Goal: Task Accomplishment & Management: Manage account settings

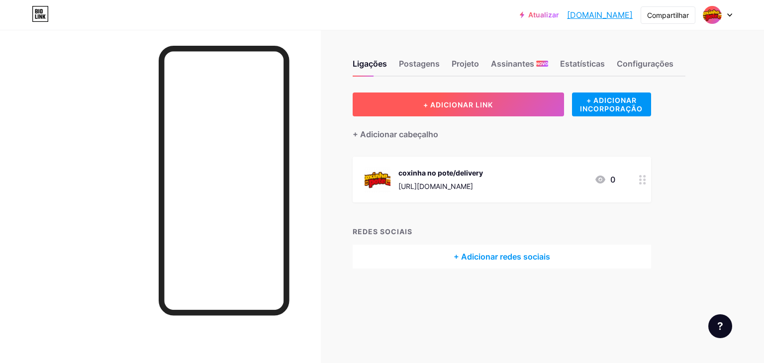
click at [470, 105] on font "+ ADICIONAR LINK" at bounding box center [459, 105] width 70 height 8
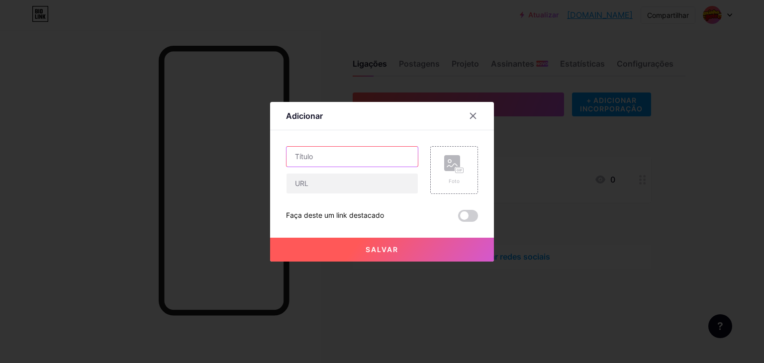
click at [346, 158] on input "text" at bounding box center [352, 157] width 131 height 20
type input "wpp"
click at [333, 187] on input "text" at bounding box center [352, 184] width 131 height 20
paste input "[URL][DOMAIN_NAME]"
type input "[URL][DOMAIN_NAME]"
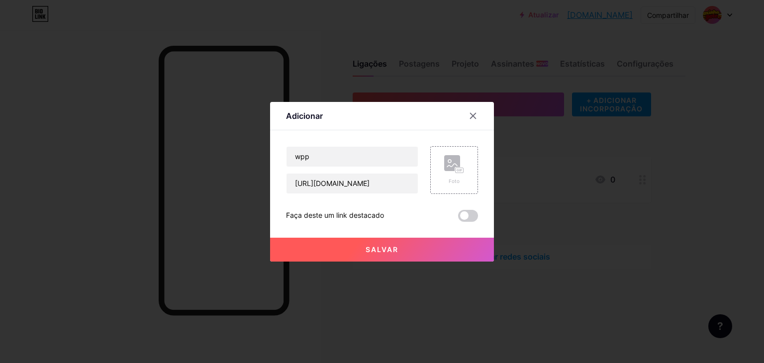
click at [374, 251] on font "Salvar" at bounding box center [382, 249] width 33 height 8
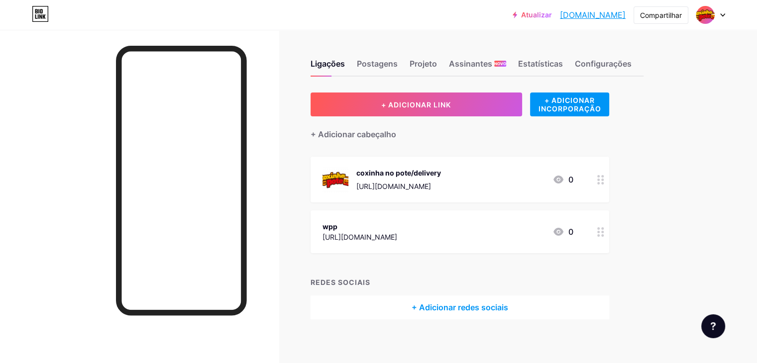
click at [604, 233] on icon at bounding box center [600, 231] width 7 height 9
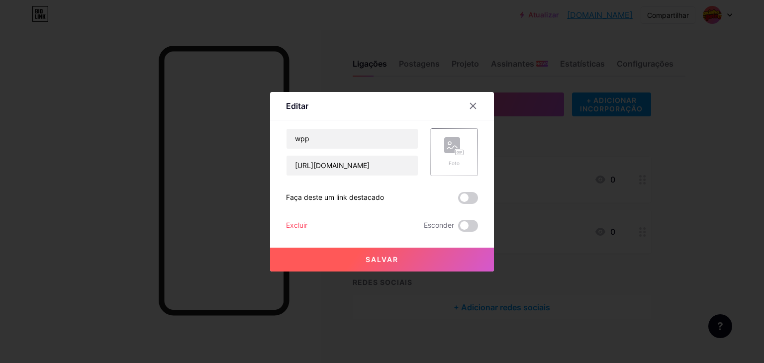
click at [451, 162] on font "Foto" at bounding box center [454, 163] width 11 height 6
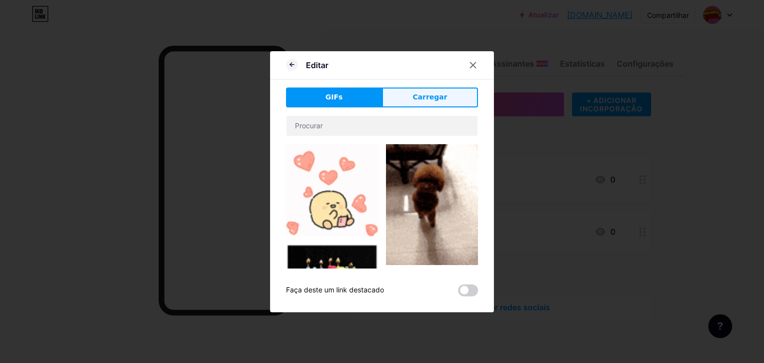
click at [436, 100] on font "Carregar" at bounding box center [430, 97] width 34 height 8
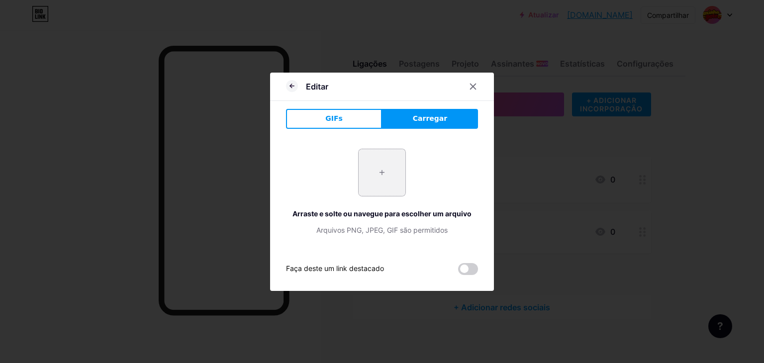
click at [388, 174] on input "file" at bounding box center [382, 172] width 47 height 47
type input "C:\fakepath\LOGO.png"
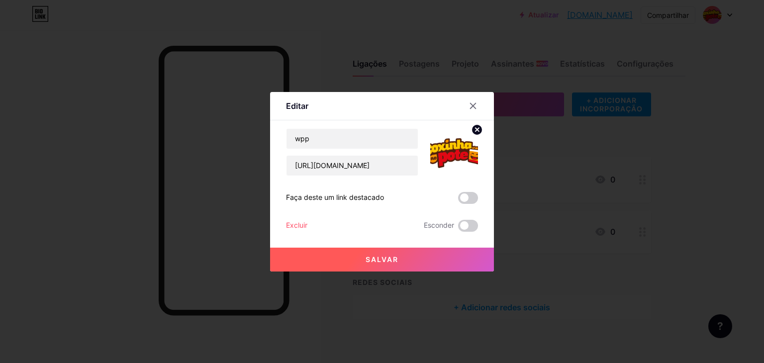
click at [370, 262] on font "Salvar" at bounding box center [382, 259] width 33 height 8
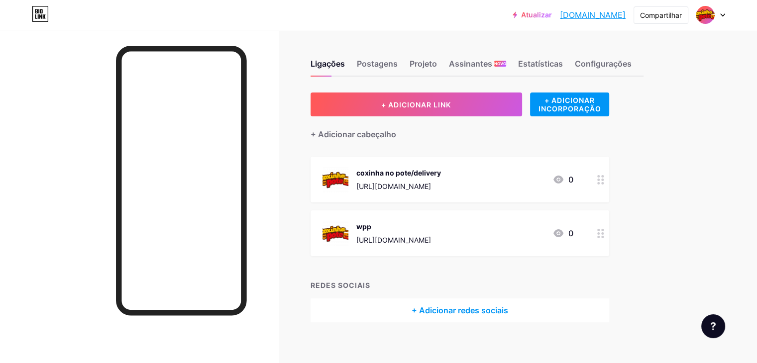
click at [604, 233] on icon at bounding box center [600, 233] width 7 height 9
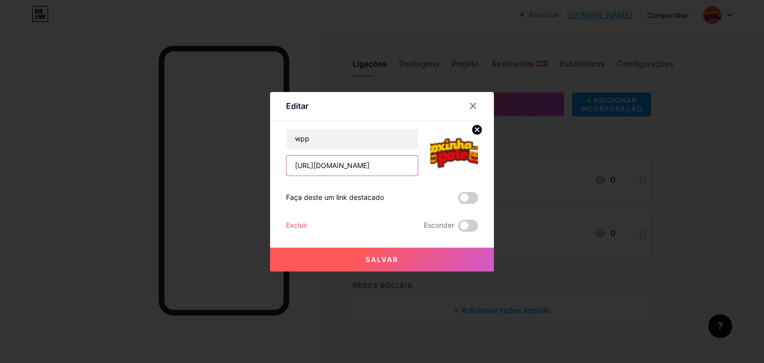
drag, startPoint x: 337, startPoint y: 162, endPoint x: 255, endPoint y: 168, distance: 82.3
click at [255, 168] on div "Editar Contente YouTube Reproduza vídeos do YouTube sem sair da sua página. ADI…" at bounding box center [382, 181] width 764 height 363
paste input "[URL][DOMAIN_NAME]"
type input "[URL][DOMAIN_NAME]"
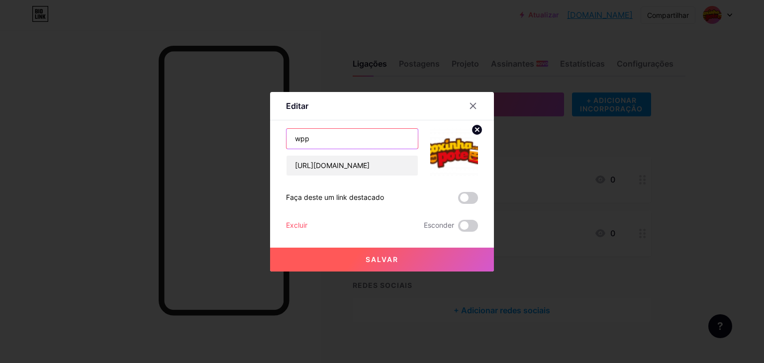
click at [335, 141] on input "wpp" at bounding box center [352, 139] width 131 height 20
drag, startPoint x: 303, startPoint y: 143, endPoint x: 240, endPoint y: 142, distance: 62.7
click at [241, 142] on div "Editar Contente YouTube Reproduza vídeos do YouTube sem sair da sua página. ADI…" at bounding box center [382, 181] width 764 height 363
type input "WhatsApp"
click at [380, 261] on font "Salvar" at bounding box center [382, 259] width 33 height 8
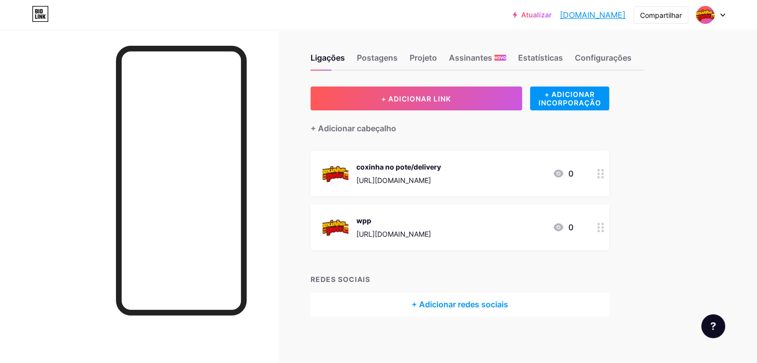
scroll to position [8, 0]
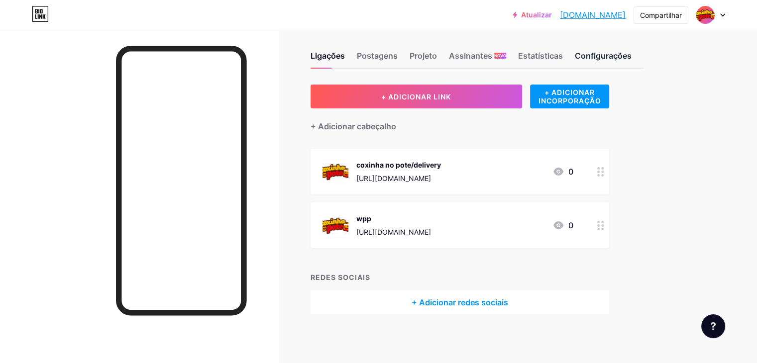
click at [632, 53] on font "Configurações" at bounding box center [603, 56] width 57 height 10
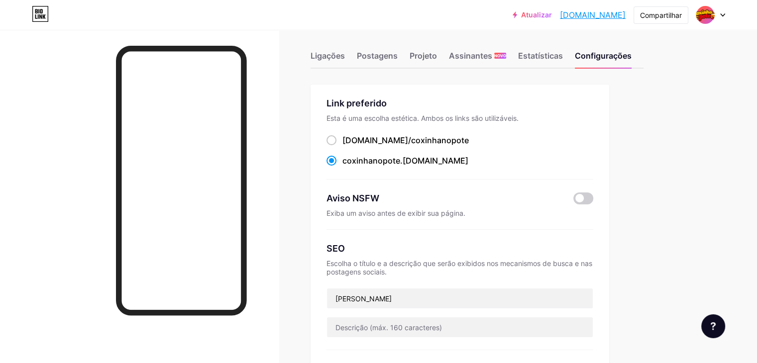
scroll to position [149, 0]
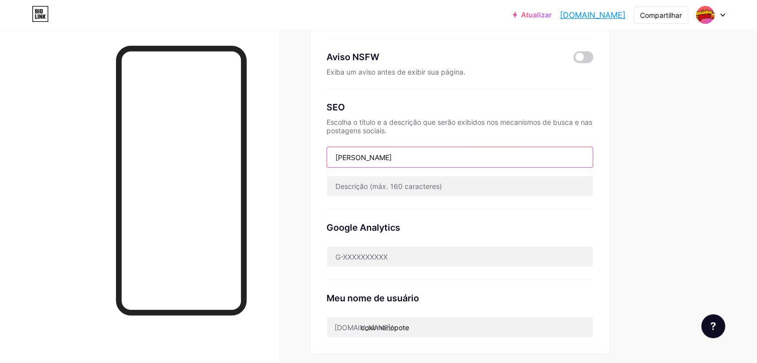
drag, startPoint x: 433, startPoint y: 152, endPoint x: 307, endPoint y: 158, distance: 126.1
click at [305, 157] on div "Ligações Postagens Projeto Assinantes NOVO Estatísticas Configurações Link pref…" at bounding box center [342, 253] width 685 height 805
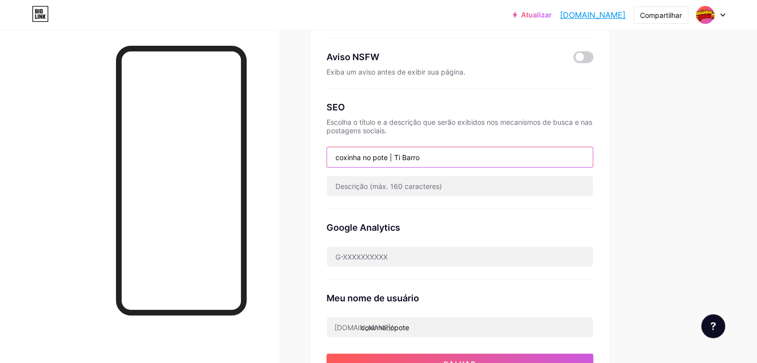
click at [379, 156] on input "coxinha no pote | Ti Barro" at bounding box center [460, 157] width 266 height 20
click at [380, 157] on input "coxinha no pote | Ti Barro" at bounding box center [460, 157] width 266 height 20
click at [410, 157] on input "Coxinha no pote | Ti Barro" at bounding box center [460, 157] width 266 height 20
type input "Coxinha No pote | Ti Barro"
drag, startPoint x: 473, startPoint y: 155, endPoint x: 315, endPoint y: 158, distance: 158.8
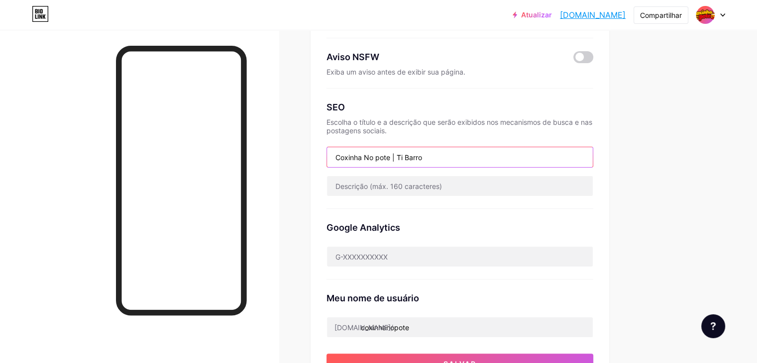
click at [315, 158] on div "Ligações Postagens Projeto Assinantes NOVO Estatísticas Configurações Link pref…" at bounding box center [342, 271] width 685 height 841
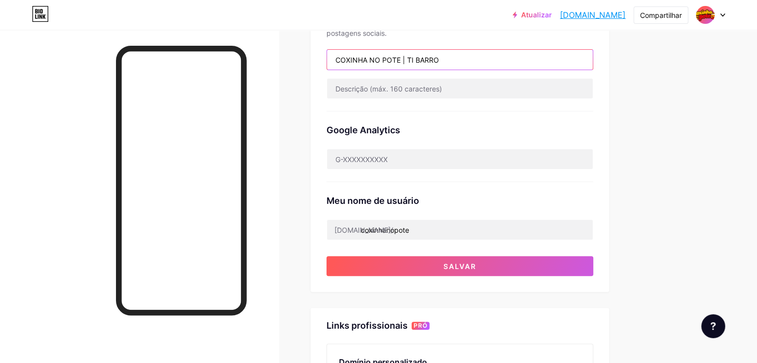
scroll to position [249, 0]
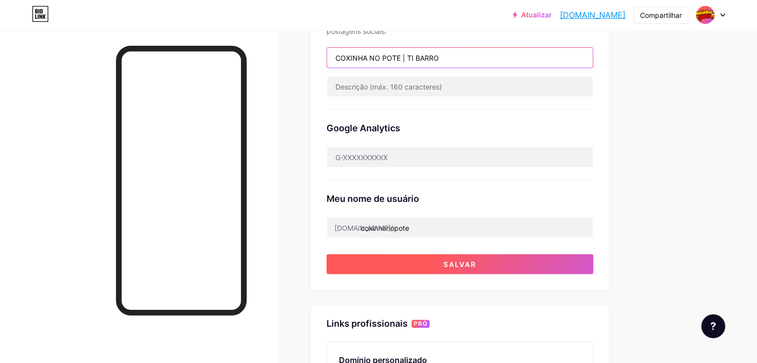
type input "COXINHA NO POTE | TI BARRO"
click at [563, 262] on button "Salvar" at bounding box center [459, 264] width 267 height 20
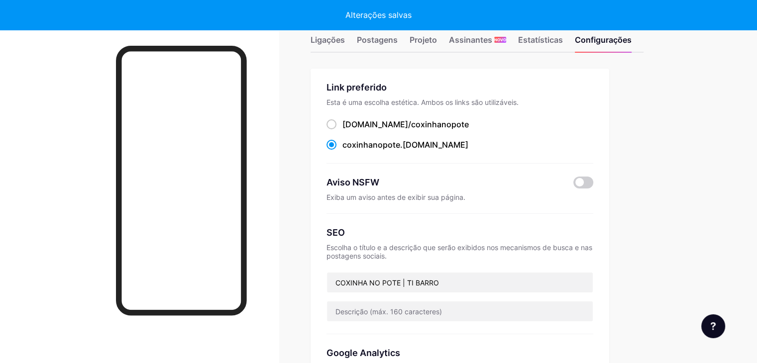
scroll to position [0, 0]
